Goal: Task Accomplishment & Management: Complete application form

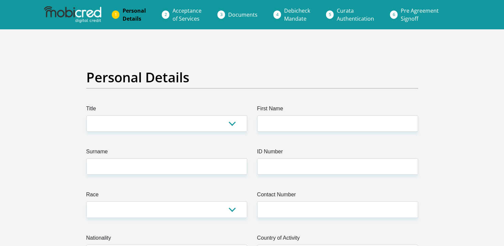
click at [191, 111] on label "Title" at bounding box center [166, 109] width 161 height 11
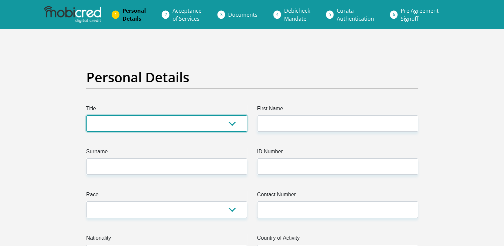
click at [191, 115] on select "Mr Ms Mrs Dr [PERSON_NAME]" at bounding box center [166, 123] width 161 height 16
click at [189, 116] on select "Mr Ms Mrs Dr [PERSON_NAME]" at bounding box center [166, 123] width 161 height 16
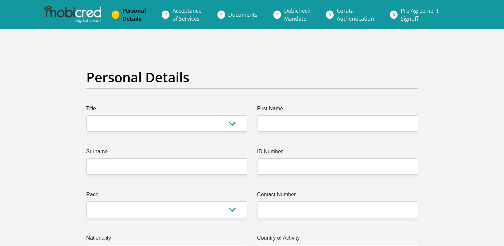
click at [230, 17] on span "Documents" at bounding box center [242, 14] width 29 height 7
click at [233, 16] on span "Documents" at bounding box center [242, 14] width 29 height 7
click at [240, 15] on span "Documents" at bounding box center [242, 14] width 29 height 7
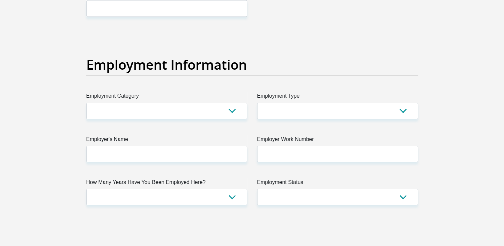
scroll to position [1171, 0]
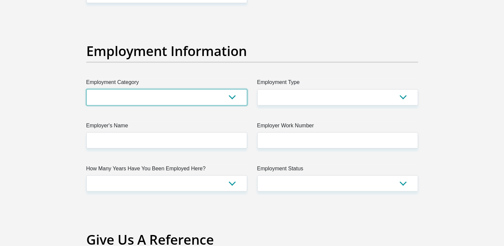
click at [162, 97] on select "AGRICULTURE ALCOHOL & TOBACCO CONSTRUCTION MATERIALS METALLURGY EQUIPMENT FOR R…" at bounding box center [166, 97] width 161 height 16
select select "14"
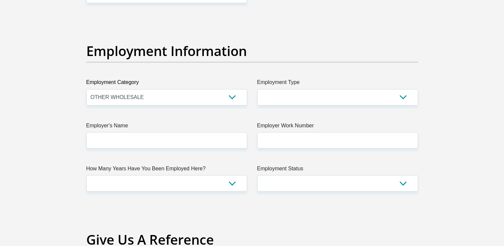
click at [51, 119] on section "Personal Details Title Mr Ms Mrs Dr Other First Name Surname ID Number Please i…" at bounding box center [252, 18] width 504 height 2320
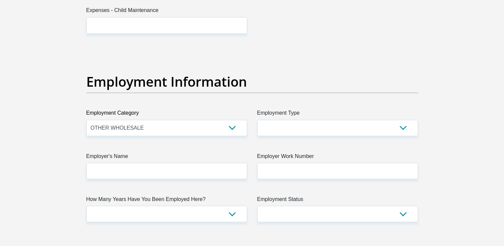
scroll to position [1145, 0]
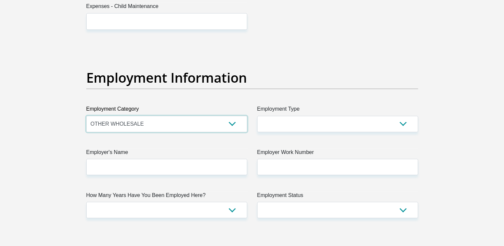
click at [150, 115] on select "AGRICULTURE ALCOHOL & TOBACCO CONSTRUCTION MATERIALS METALLURGY EQUIPMENT FOR R…" at bounding box center [166, 123] width 161 height 16
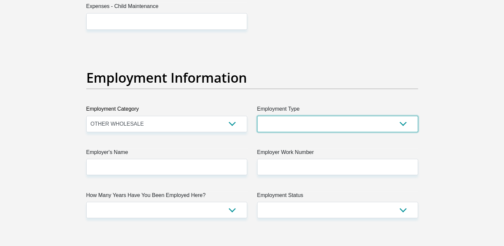
click at [272, 126] on select "College/Lecturer Craft Seller Creative Driver Executive Farmer Forces - Non Com…" at bounding box center [337, 123] width 161 height 16
select select "Pensioner"
click at [257, 115] on select "College/Lecturer Craft Seller Creative Driver Executive Farmer Forces - Non Com…" at bounding box center [337, 123] width 161 height 16
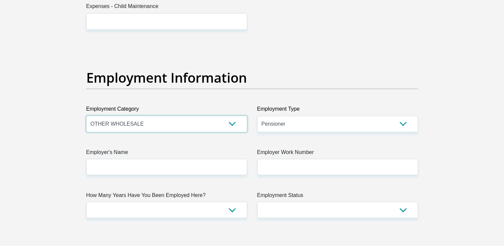
click at [219, 120] on select "AGRICULTURE ALCOHOL & TOBACCO CONSTRUCTION MATERIALS METALLURGY EQUIPMENT FOR R…" at bounding box center [166, 123] width 161 height 16
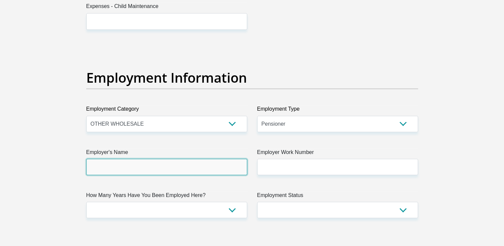
click at [154, 162] on input "Employer's Name" at bounding box center [166, 166] width 161 height 16
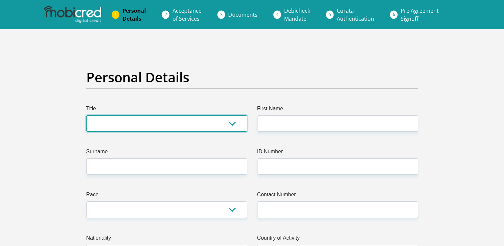
click at [140, 127] on select "Mr Ms Mrs Dr [PERSON_NAME]" at bounding box center [166, 123] width 161 height 16
select select "Ms"
click at [86, 115] on select "Mr Ms Mrs Dr [PERSON_NAME]" at bounding box center [166, 123] width 161 height 16
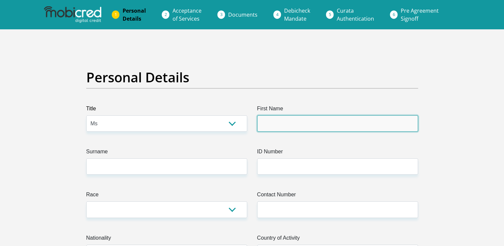
click at [269, 122] on input "First Name" at bounding box center [337, 123] width 161 height 16
type input "Kedibone"
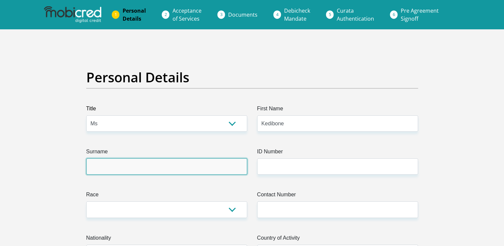
type input "Ngobeni"
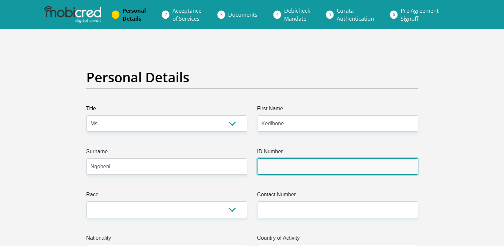
type input "[CREDIT_CARD_NUMBER]"
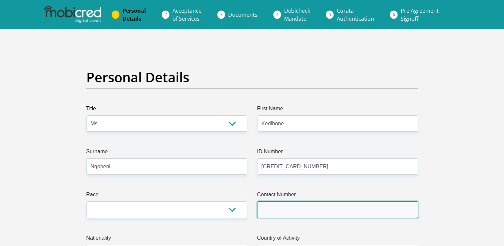
type input "0632393280"
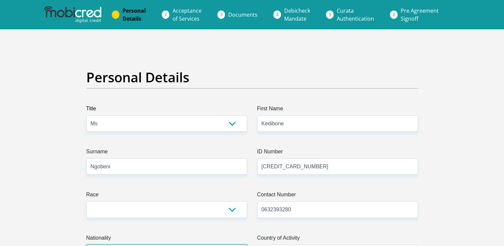
select select "ZAF"
type input "Ngobeni"
click at [227, 167] on input "Ngobeni" at bounding box center [166, 166] width 161 height 16
click at [296, 117] on input "Kedibone" at bounding box center [337, 123] width 161 height 16
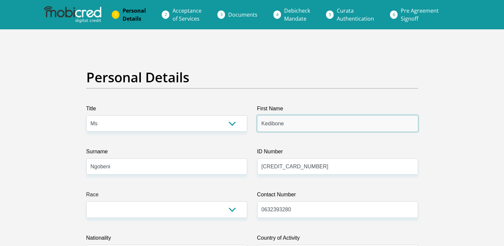
type input "Kedibone"
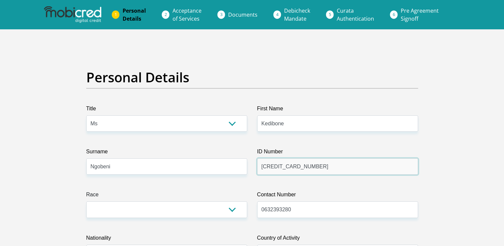
click at [309, 167] on input "[CREDIT_CARD_NUMBER]" at bounding box center [337, 166] width 161 height 16
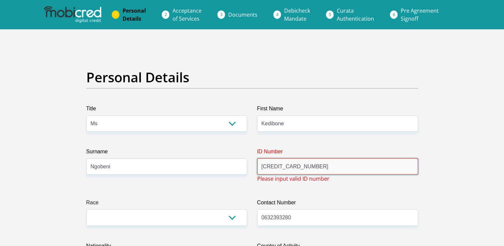
type input "[CREDIT_CARD_NUMBER]"
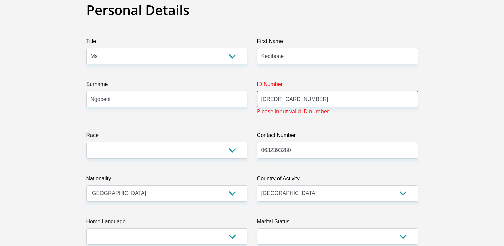
scroll to position [80, 0]
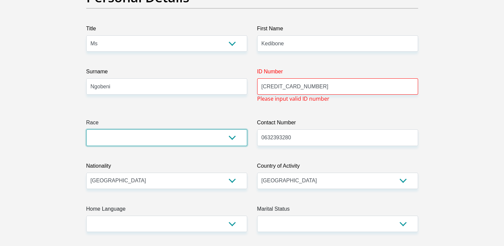
click at [225, 134] on select "Black Coloured Indian White Other" at bounding box center [166, 137] width 161 height 16
